Goal: Task Accomplishment & Management: Manage account settings

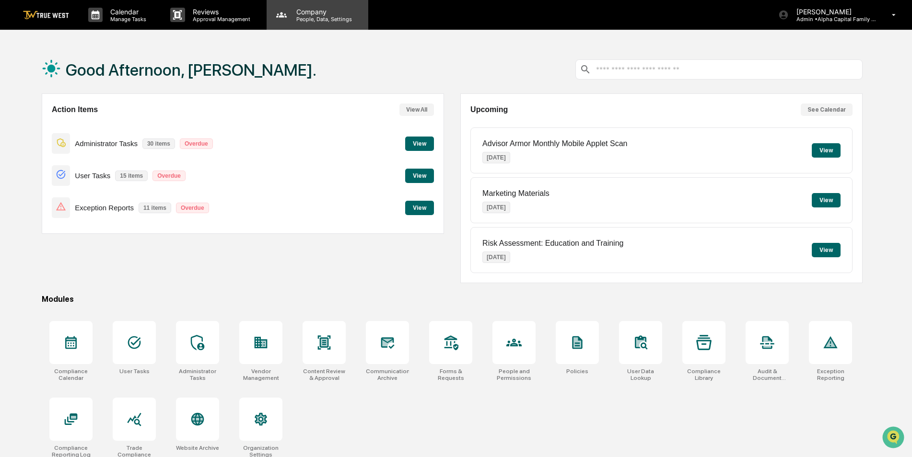
click at [317, 11] on p "Company" at bounding box center [323, 12] width 68 height 8
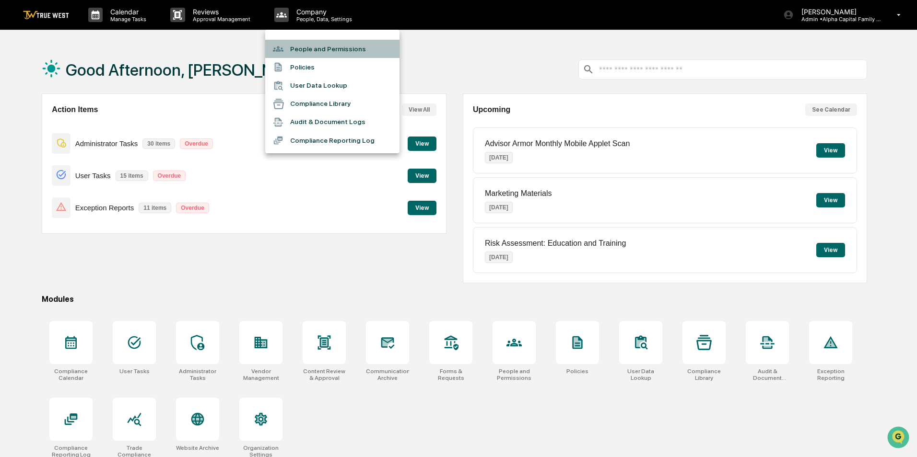
click at [305, 44] on li "People and Permissions" at bounding box center [332, 49] width 134 height 18
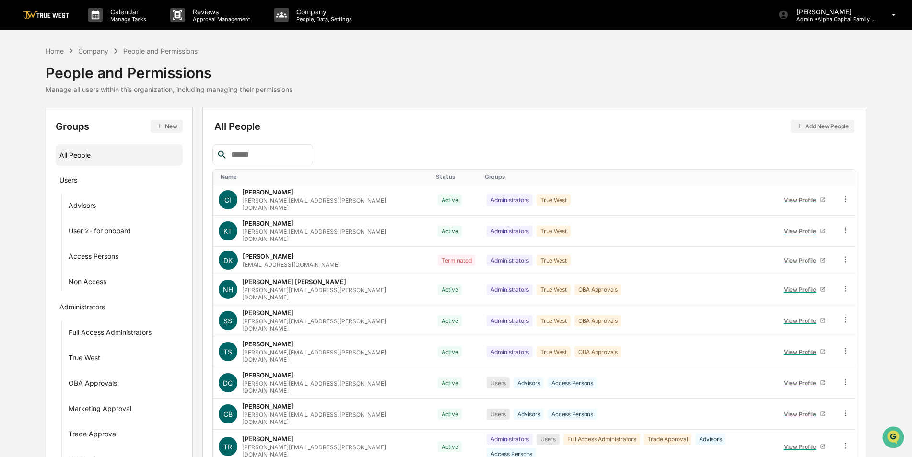
click at [276, 154] on input "text" at bounding box center [268, 155] width 82 height 12
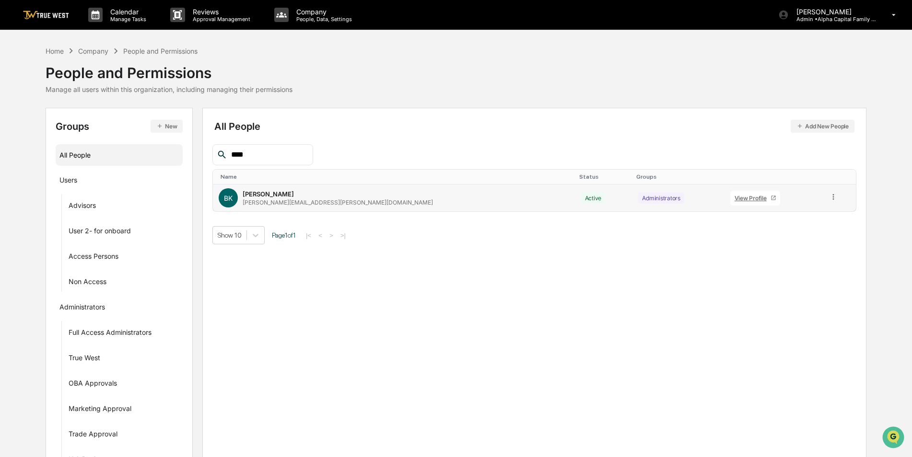
type input "****"
click at [829, 194] on icon at bounding box center [833, 197] width 9 height 9
click at [808, 212] on div "Groups & Permissions" at bounding box center [790, 213] width 80 height 12
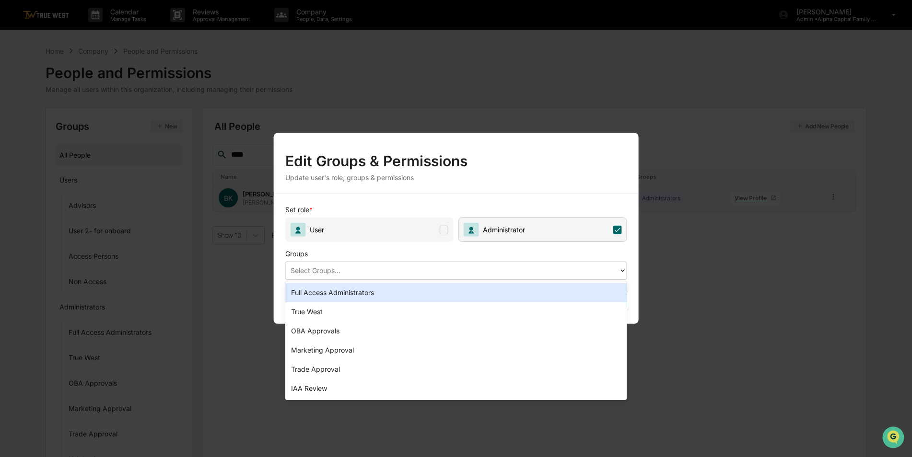
click at [356, 271] on div at bounding box center [453, 270] width 324 height 11
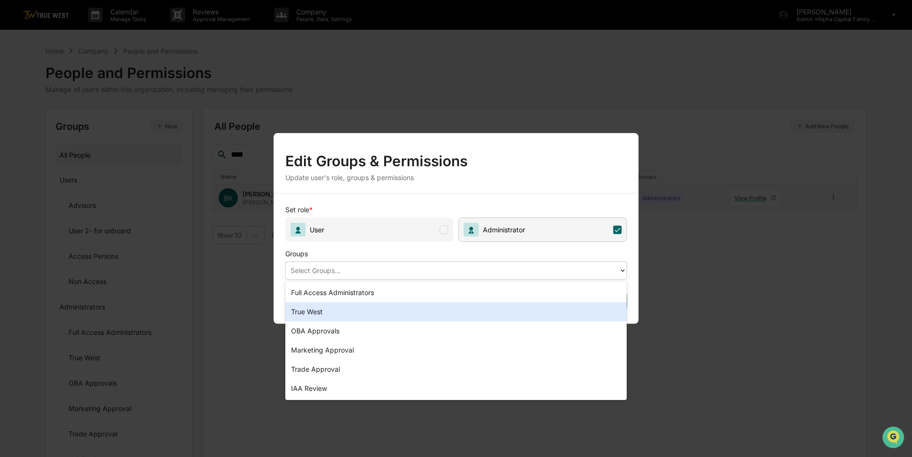
click at [327, 319] on div "True West" at bounding box center [456, 312] width 342 height 19
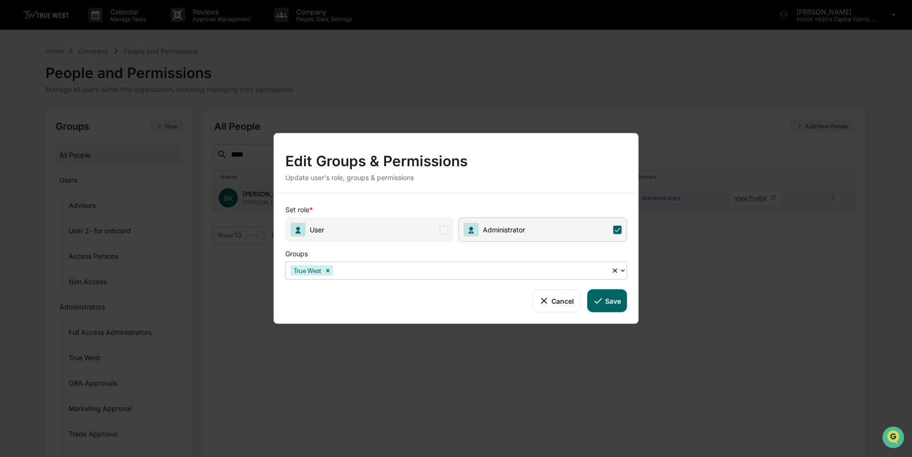
click at [615, 306] on button "Save" at bounding box center [607, 301] width 40 height 23
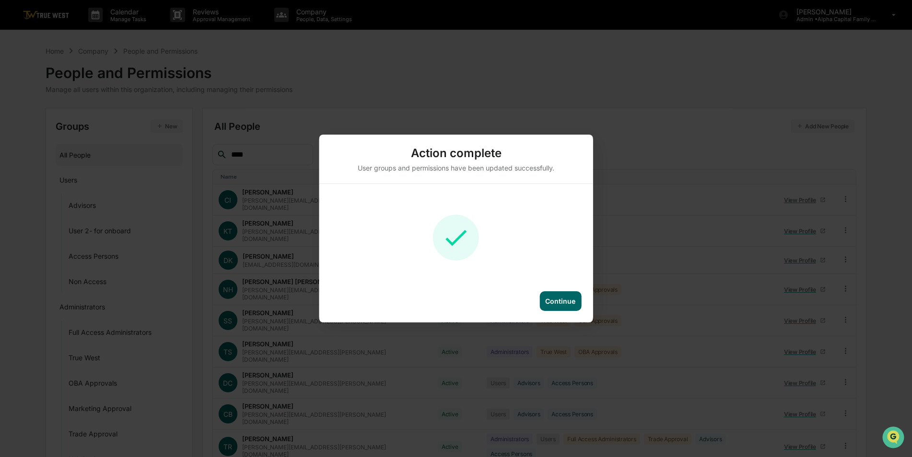
click at [569, 303] on div "Continue" at bounding box center [560, 301] width 30 height 8
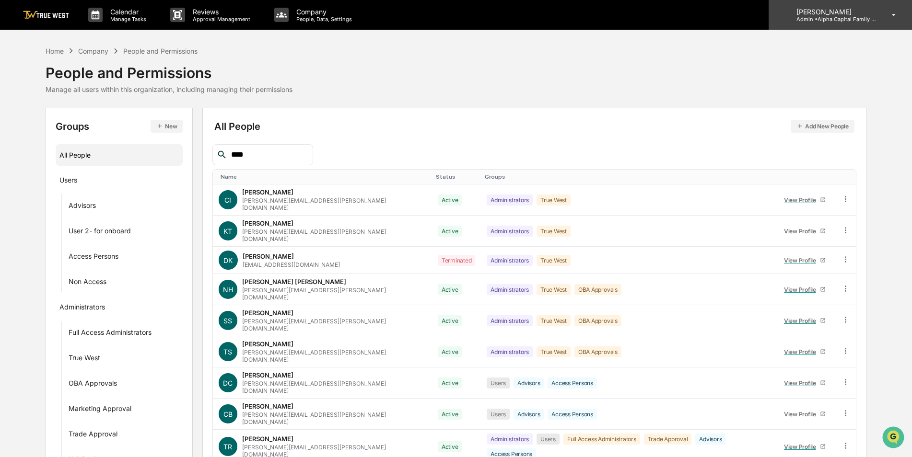
click at [821, 24] on div "[PERSON_NAME] Admin • Alpha Capital Family Office" at bounding box center [840, 15] width 143 height 30
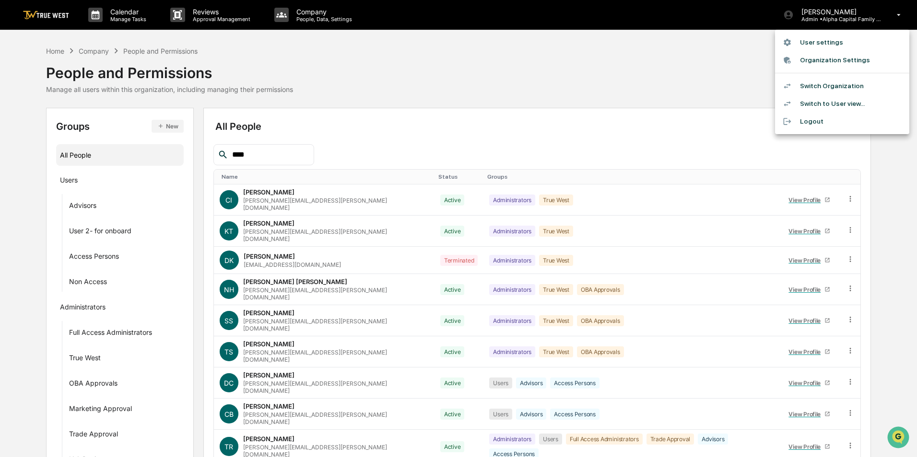
click at [819, 83] on li "Switch Organization" at bounding box center [842, 86] width 134 height 18
